Goal: Entertainment & Leisure: Consume media (video, audio)

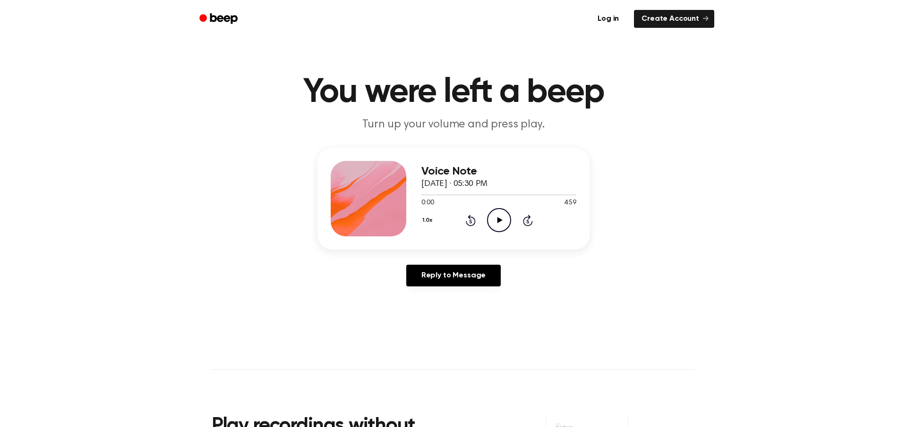
click at [497, 217] on icon "Play Audio" at bounding box center [499, 220] width 24 height 24
click at [493, 221] on icon "Pause Audio" at bounding box center [499, 220] width 24 height 24
click at [499, 219] on icon at bounding box center [499, 220] width 5 height 6
click at [496, 220] on icon "Pause Audio" at bounding box center [499, 220] width 24 height 24
click at [503, 221] on icon "Play Audio" at bounding box center [499, 220] width 24 height 24
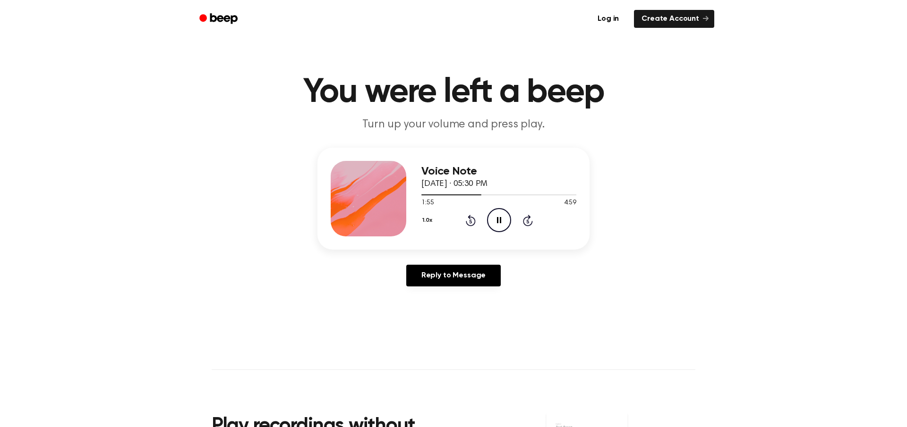
click at [498, 217] on icon "Pause Audio" at bounding box center [499, 220] width 24 height 24
click at [503, 222] on icon "Play Audio" at bounding box center [499, 220] width 24 height 24
click at [498, 221] on icon at bounding box center [499, 220] width 4 height 6
click at [493, 221] on icon "Play Audio" at bounding box center [499, 220] width 24 height 24
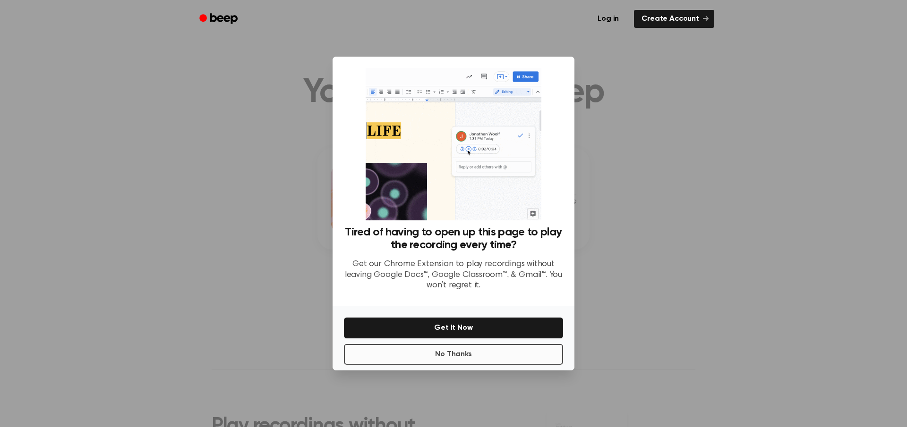
click at [457, 355] on button "No Thanks" at bounding box center [453, 354] width 219 height 21
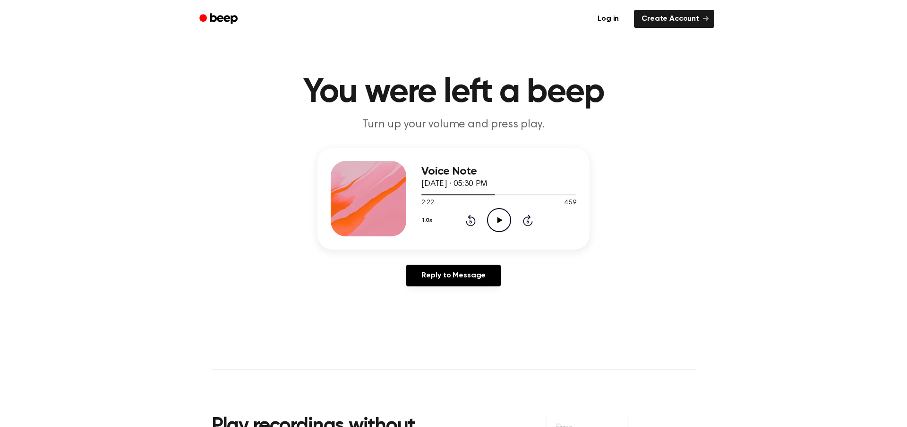
click at [498, 222] on icon at bounding box center [499, 220] width 5 height 6
drag, startPoint x: 502, startPoint y: 221, endPoint x: 681, endPoint y: 154, distance: 191.8
click at [502, 221] on icon "Pause Audio" at bounding box center [499, 220] width 24 height 24
click at [501, 222] on icon "Play Audio" at bounding box center [499, 220] width 24 height 24
click at [468, 220] on icon "Rewind 5 seconds" at bounding box center [470, 220] width 10 height 12
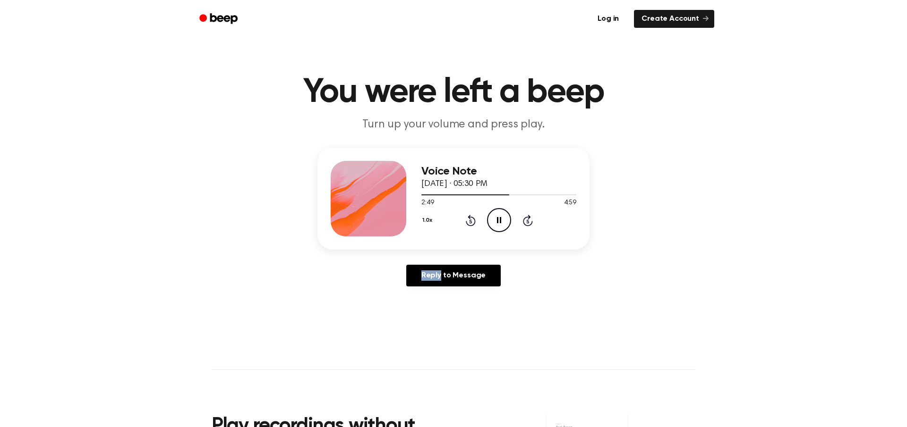
click at [468, 220] on icon "Rewind 5 seconds" at bounding box center [470, 220] width 10 height 12
click at [502, 222] on icon "Pause Audio" at bounding box center [499, 220] width 24 height 24
drag, startPoint x: 499, startPoint y: 220, endPoint x: 579, endPoint y: 216, distance: 80.9
click at [499, 220] on icon at bounding box center [499, 220] width 5 height 6
drag, startPoint x: 899, startPoint y: 170, endPoint x: 643, endPoint y: 239, distance: 265.4
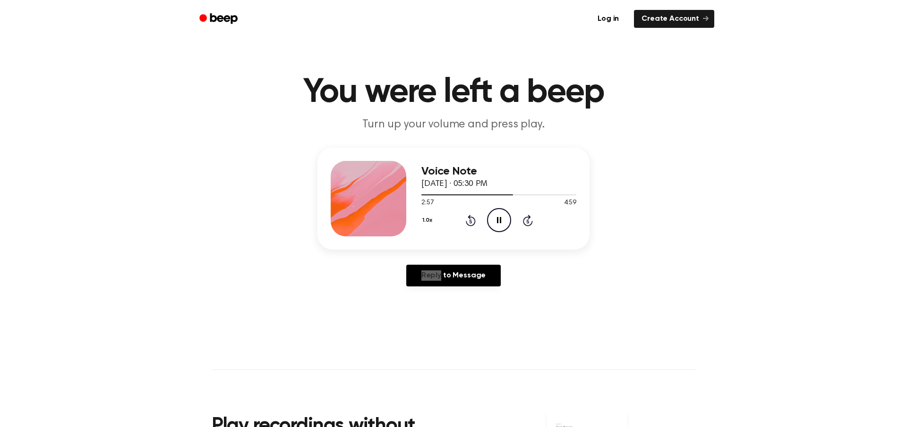
click at [643, 239] on div "Voice Note [DATE] · 05:30 PM 2:57 4:59 Your browser does not support the [objec…" at bounding box center [453, 221] width 884 height 146
click at [499, 221] on icon "Pause Audio" at bounding box center [499, 220] width 24 height 24
click at [499, 218] on icon "Play Audio" at bounding box center [499, 220] width 24 height 24
click at [471, 223] on icon at bounding box center [470, 222] width 2 height 4
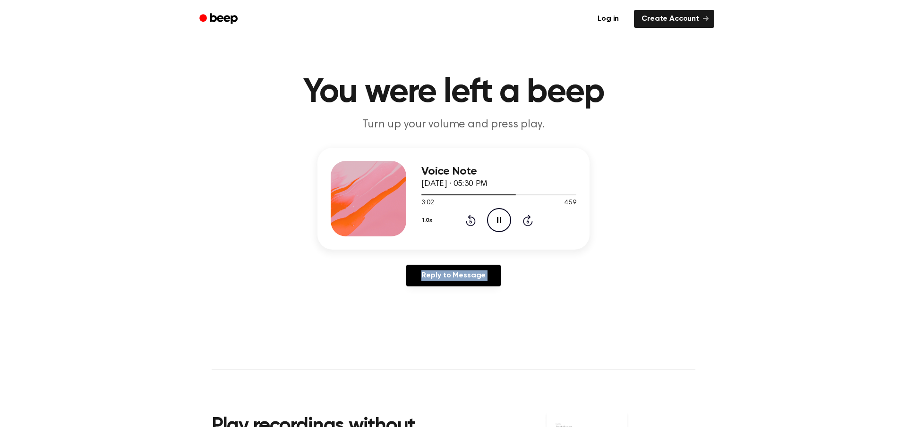
click at [471, 223] on icon at bounding box center [470, 222] width 2 height 4
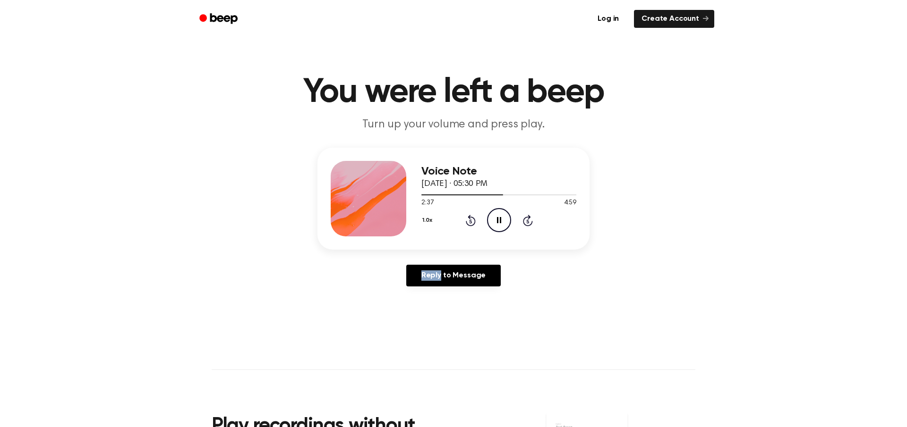
click at [471, 223] on icon at bounding box center [470, 222] width 2 height 4
click at [530, 221] on icon "Skip 5 seconds" at bounding box center [527, 220] width 10 height 12
click at [491, 215] on icon "Pause Audio" at bounding box center [499, 220] width 24 height 24
drag, startPoint x: 495, startPoint y: 222, endPoint x: 517, endPoint y: 219, distance: 22.0
click at [495, 222] on icon "Play Audio" at bounding box center [499, 220] width 24 height 24
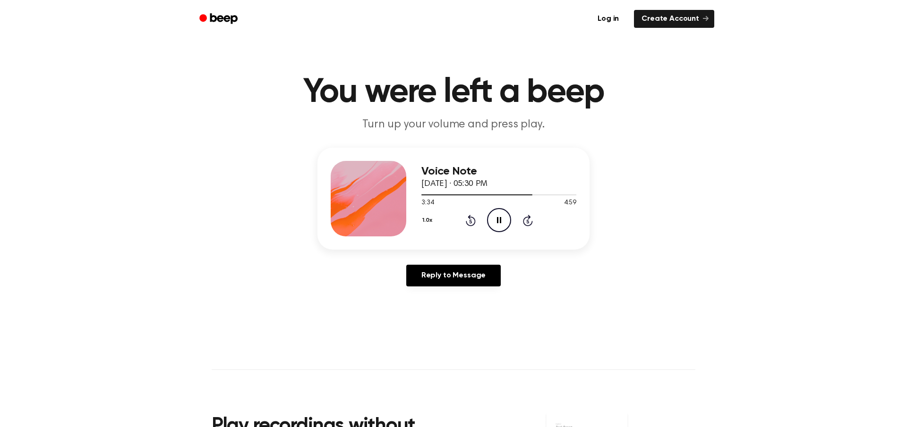
click at [468, 219] on icon "Rewind 5 seconds" at bounding box center [470, 220] width 10 height 12
click at [655, 222] on div "Voice Note [DATE] · 05:30 PM 3:14 4:59 Your browser does not support the [objec…" at bounding box center [453, 221] width 884 height 146
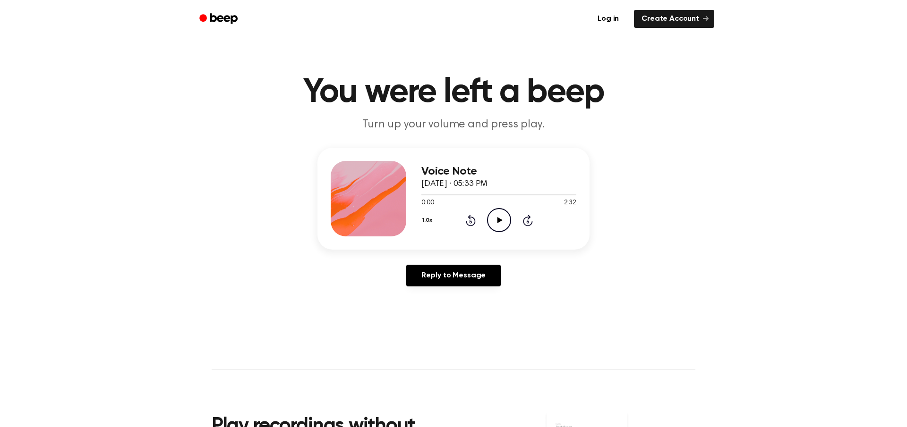
click at [493, 220] on icon "Play Audio" at bounding box center [499, 220] width 24 height 24
